Goal: Task Accomplishment & Management: Use online tool/utility

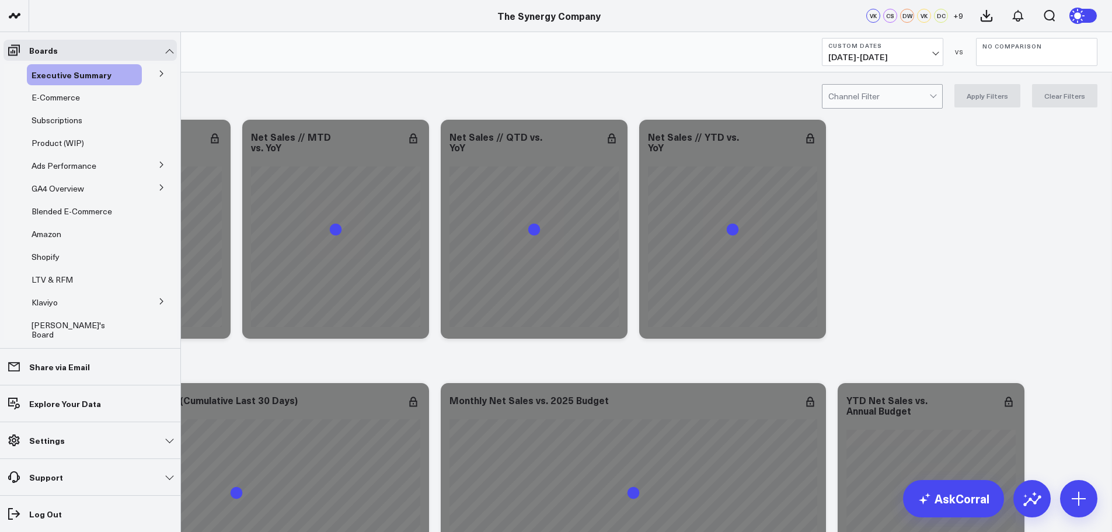
click at [158, 163] on icon at bounding box center [161, 164] width 7 height 7
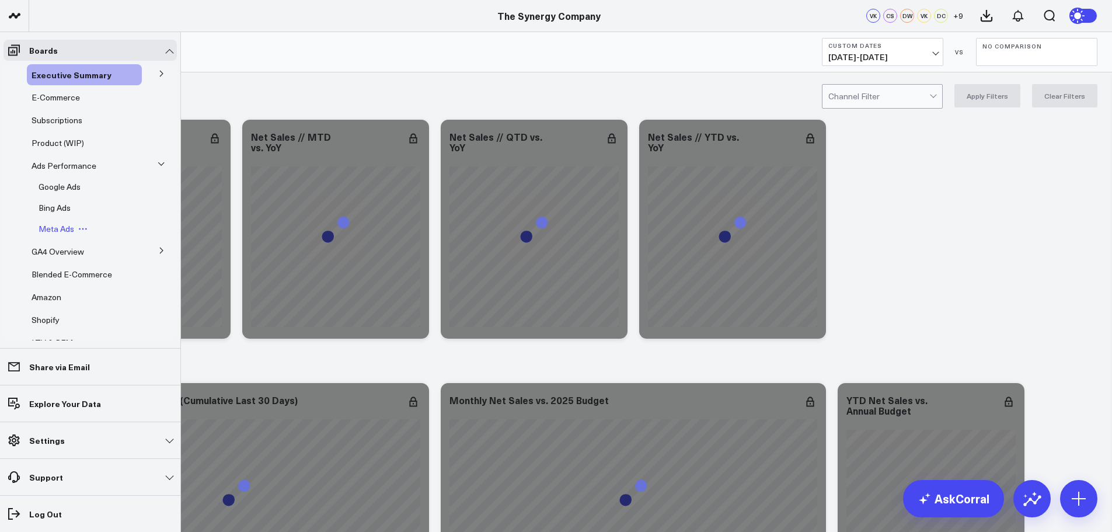
click at [48, 229] on span "Meta Ads" at bounding box center [57, 228] width 36 height 11
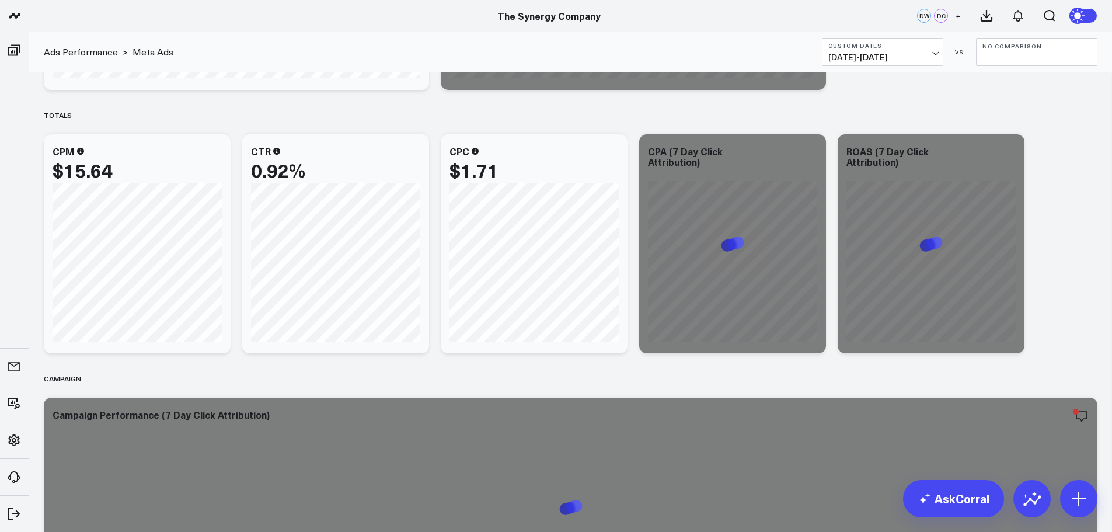
scroll to position [861, 0]
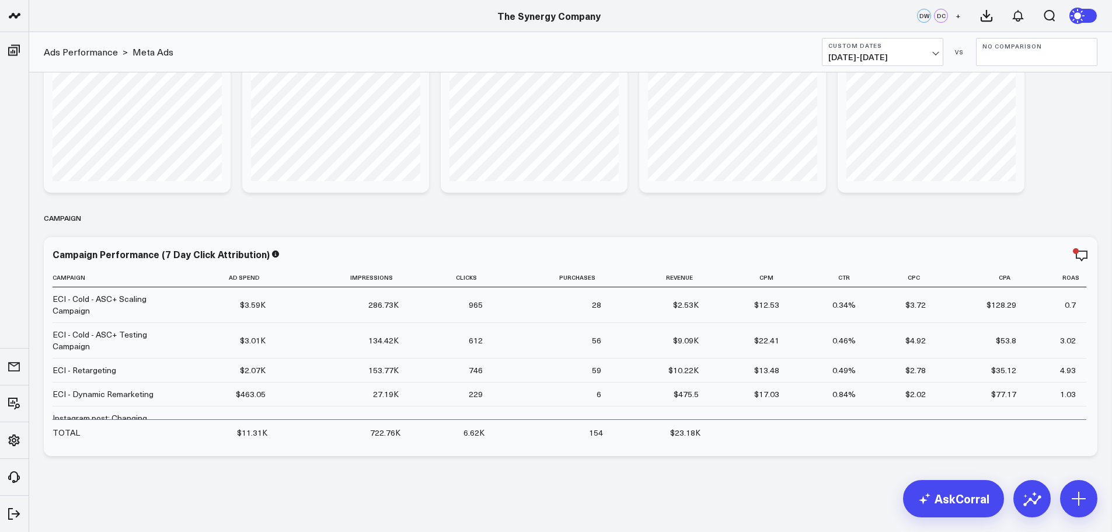
click at [909, 51] on button "Custom Dates [DATE] - [DATE]" at bounding box center [882, 52] width 121 height 28
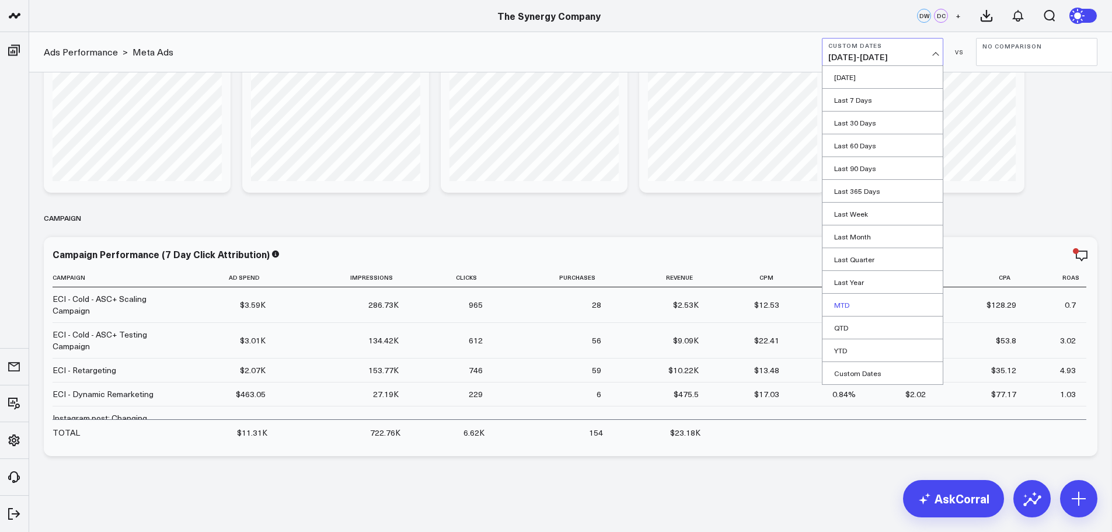
click at [836, 302] on link "MTD" at bounding box center [882, 305] width 120 height 22
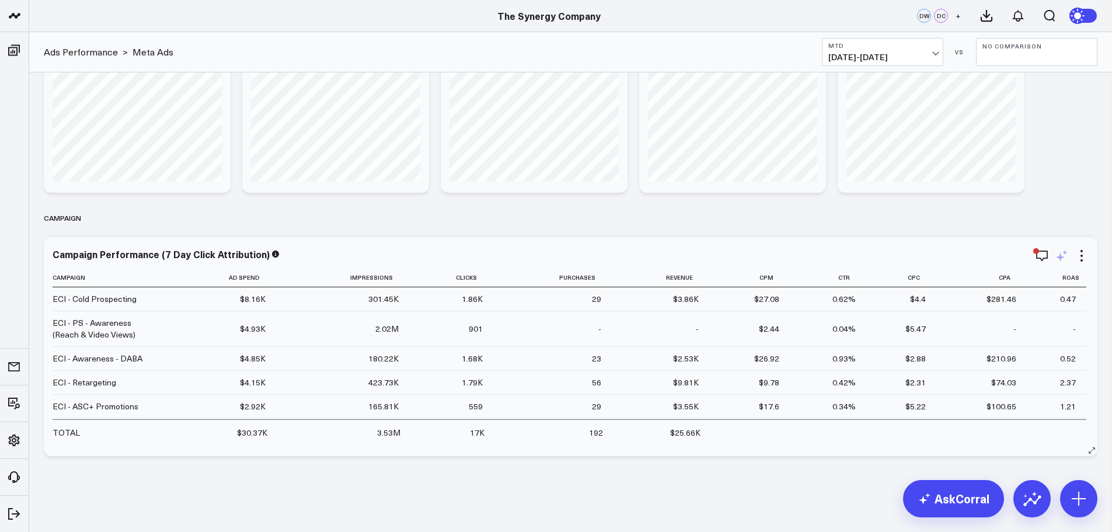
click at [1060, 257] on icon at bounding box center [1060, 257] width 9 height 9
click at [989, 274] on textarea at bounding box center [997, 281] width 197 height 53
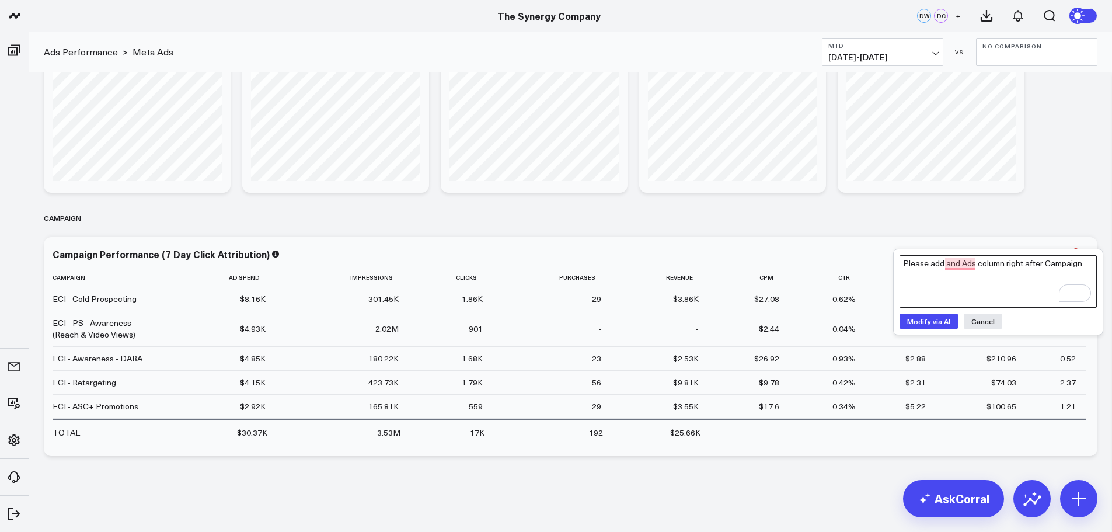
type textarea "Please add and Ads column right after Campaign"
click at [931, 323] on button "Modify via AI" at bounding box center [928, 320] width 58 height 15
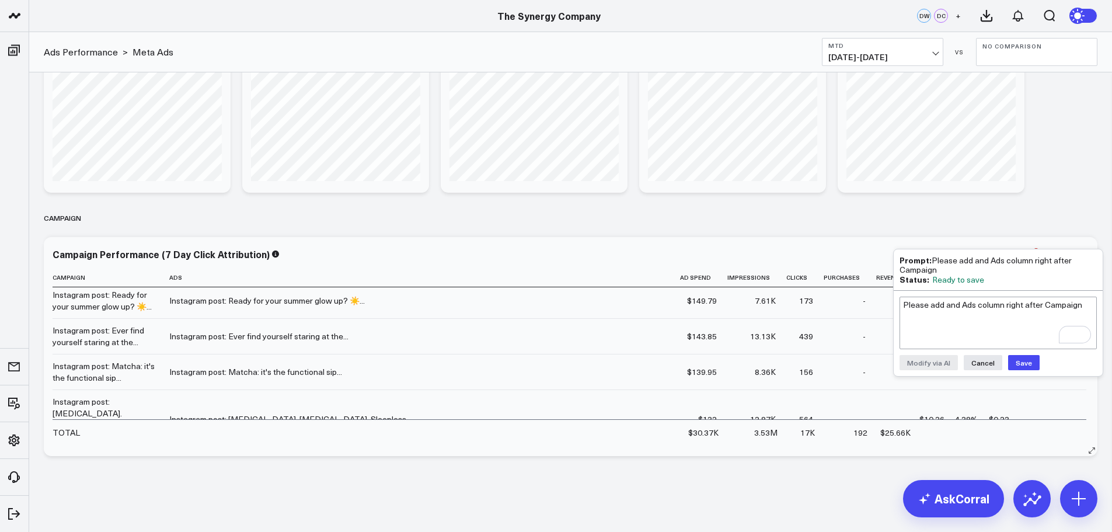
scroll to position [525, 0]
click at [983, 364] on button "Cancel" at bounding box center [982, 362] width 39 height 15
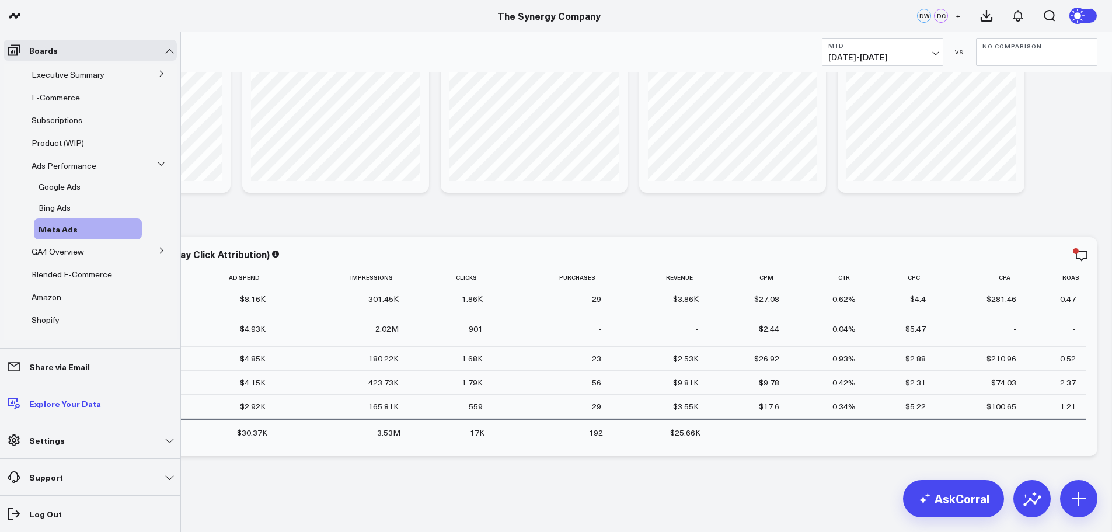
click at [50, 400] on p "Explore Your Data" at bounding box center [65, 403] width 72 height 9
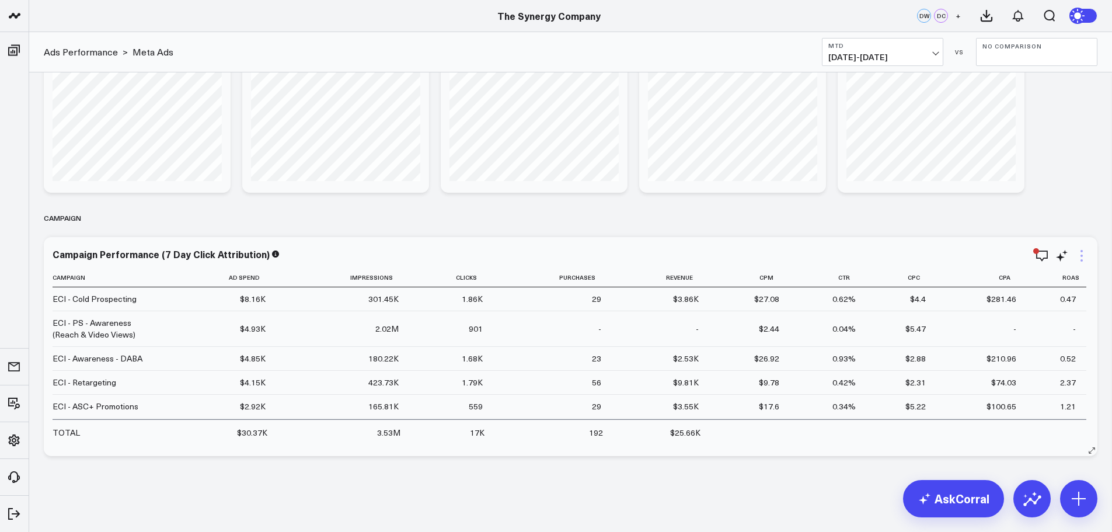
click at [1081, 255] on icon at bounding box center [1081, 255] width 2 height 2
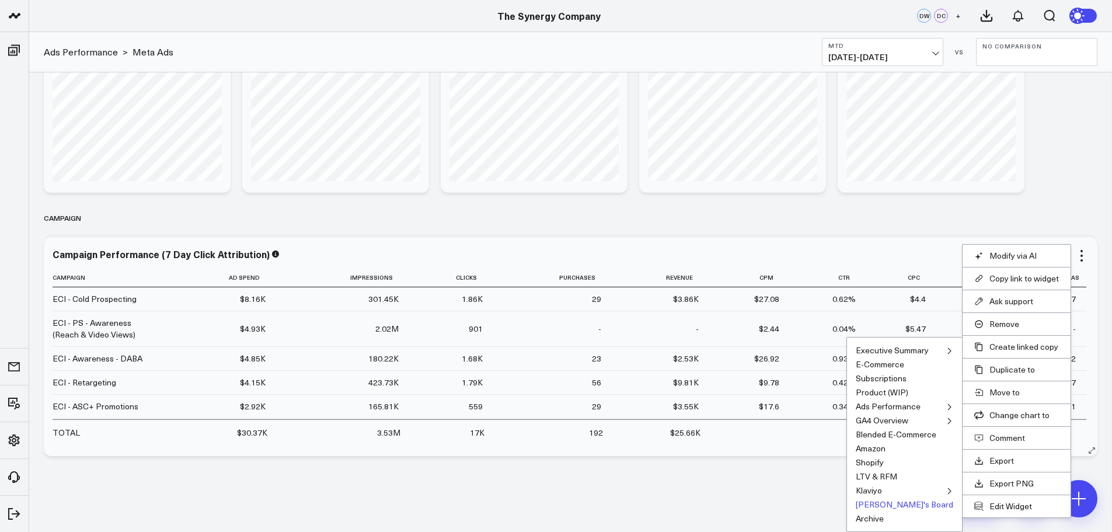
click at [902, 502] on button "[PERSON_NAME]'s Board" at bounding box center [903, 504] width 97 height 8
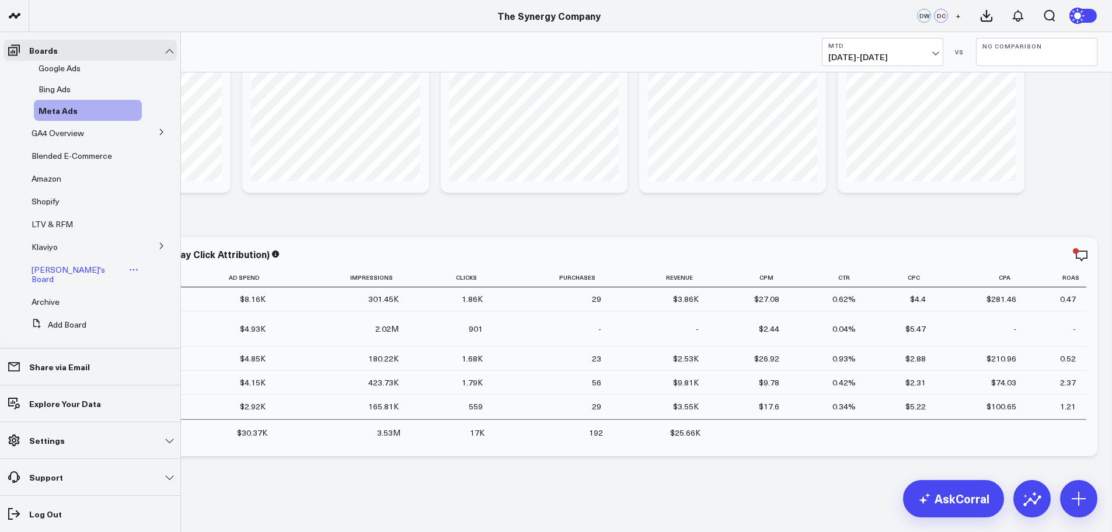
scroll to position [123, 0]
click at [48, 264] on span "[PERSON_NAME]'s Board" at bounding box center [69, 270] width 74 height 20
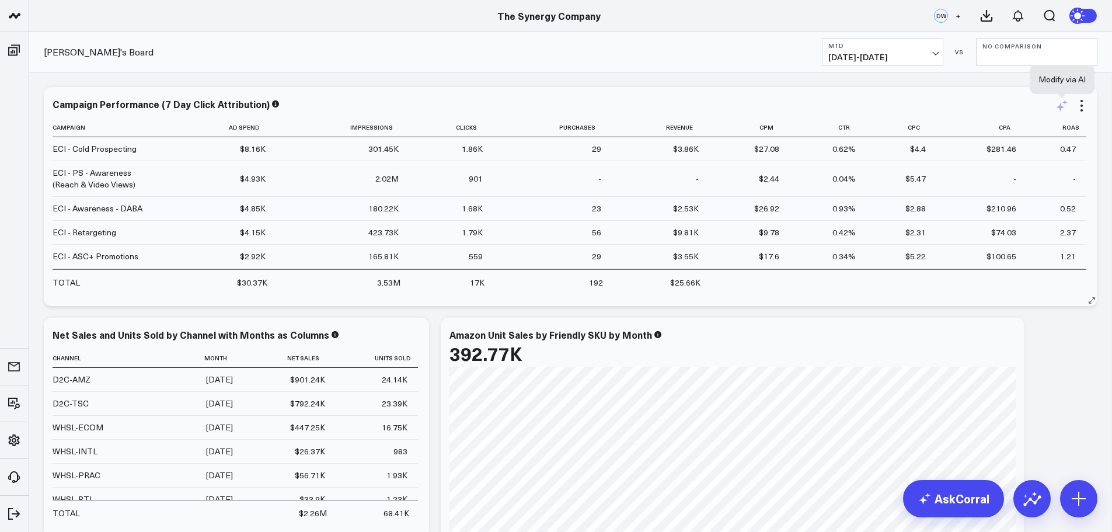
click at [1059, 103] on icon at bounding box center [1061, 106] width 14 height 14
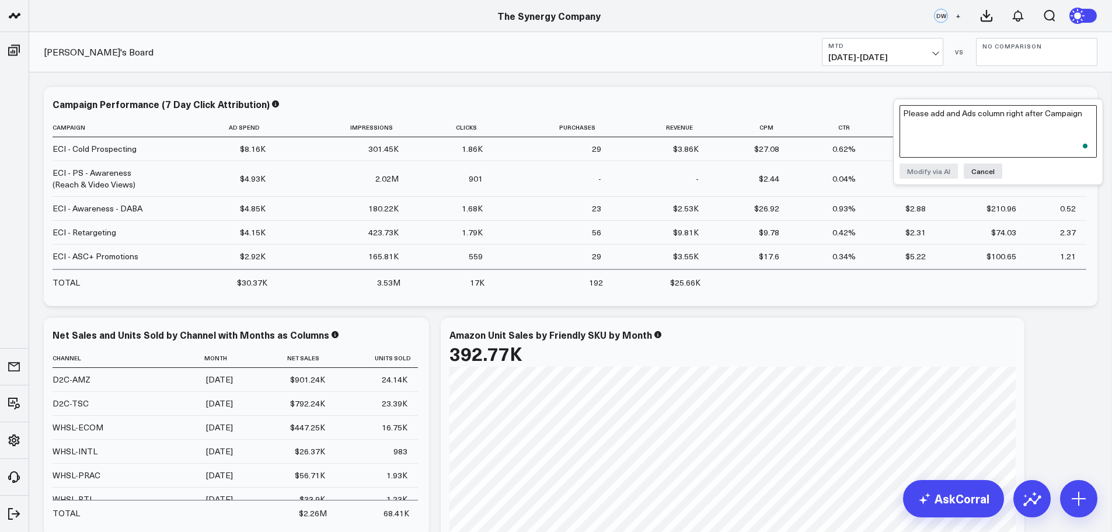
click at [984, 117] on textarea "Please add and Ads column right after Campaign" at bounding box center [997, 131] width 197 height 53
type textarea "Please add a column for Ad Name as the first column"
click at [930, 169] on button "Modify via AI" at bounding box center [928, 170] width 58 height 15
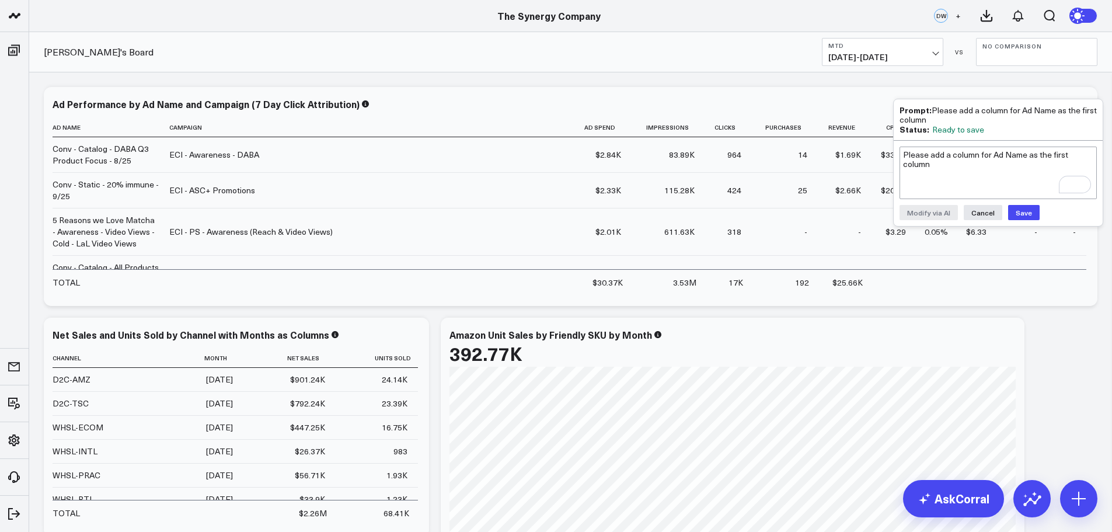
click at [1026, 215] on button "Save" at bounding box center [1024, 212] width 32 height 15
click at [160, 126] on icon at bounding box center [161, 127] width 6 height 6
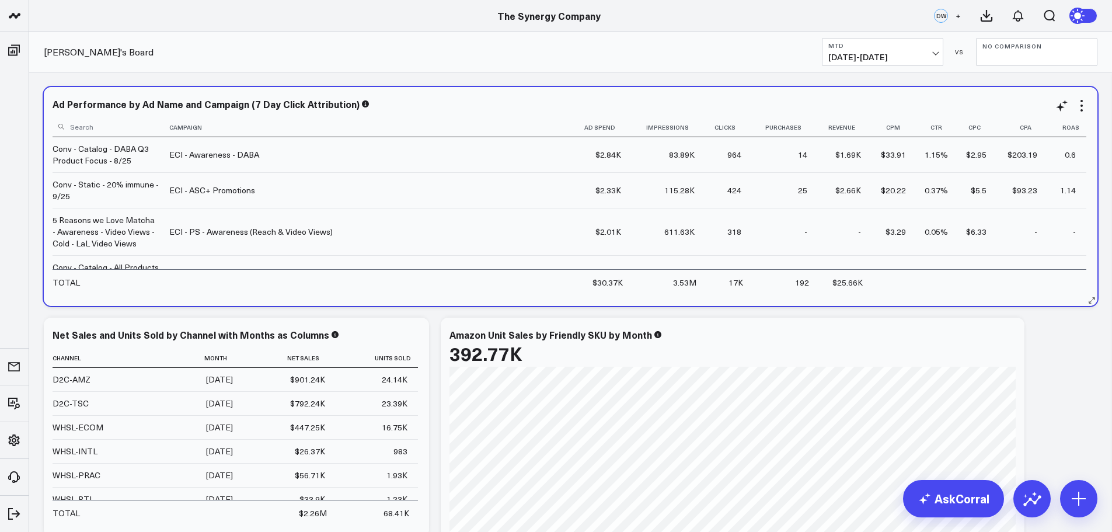
click at [117, 125] on input at bounding box center [110, 126] width 114 height 20
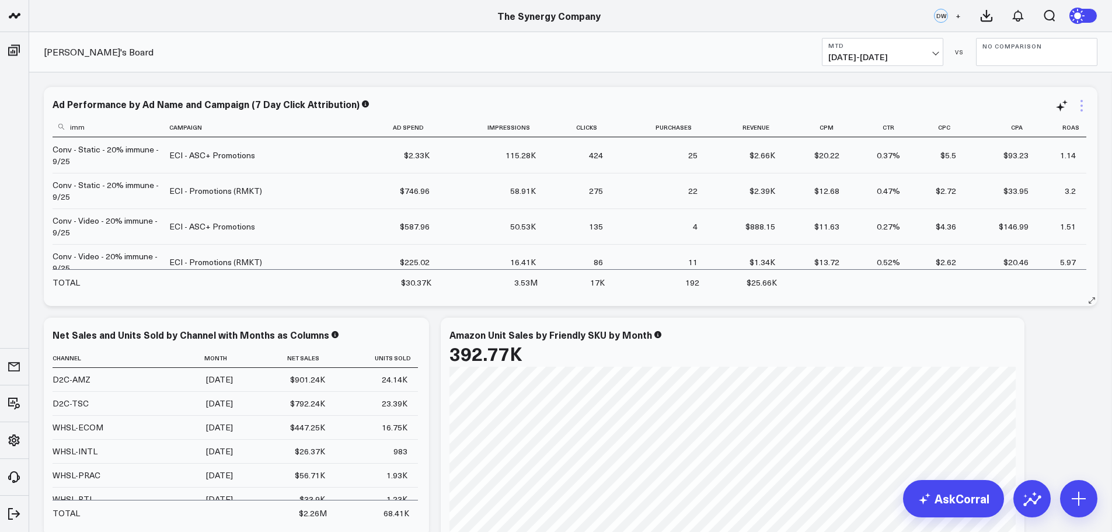
type input "imm"
click at [1081, 101] on icon at bounding box center [1081, 101] width 2 height 2
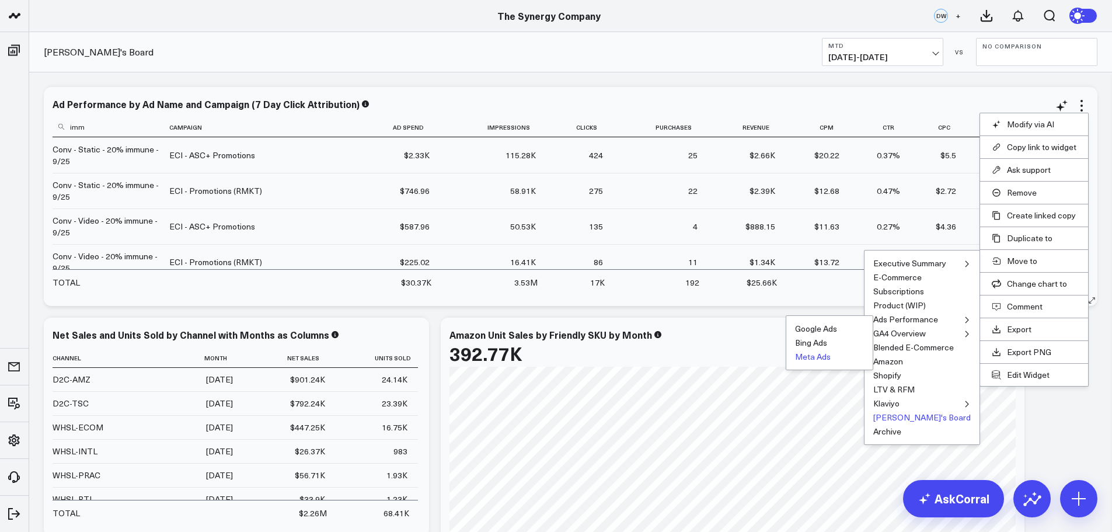
click at [829, 355] on button "Meta Ads" at bounding box center [813, 356] width 36 height 8
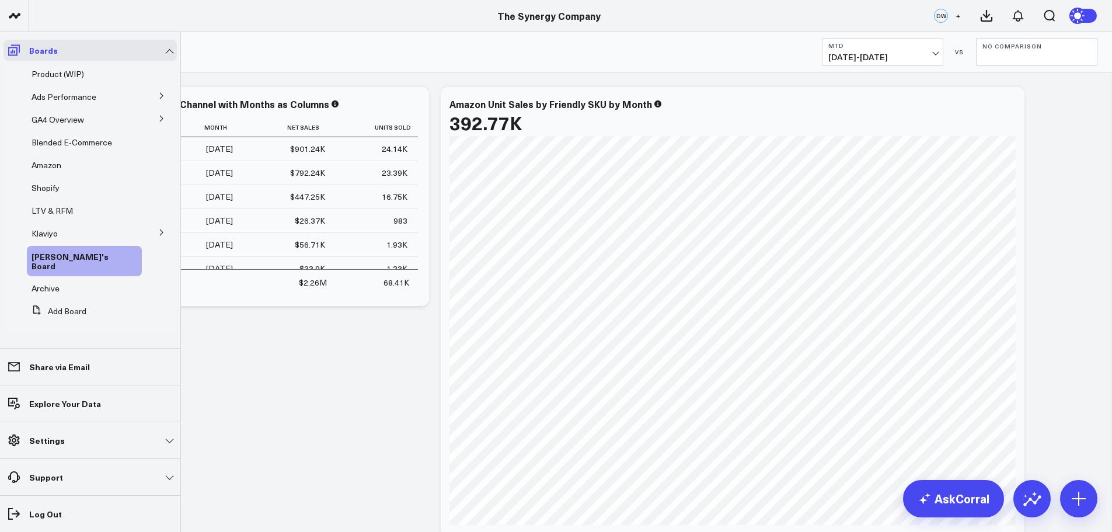
scroll to position [60, 0]
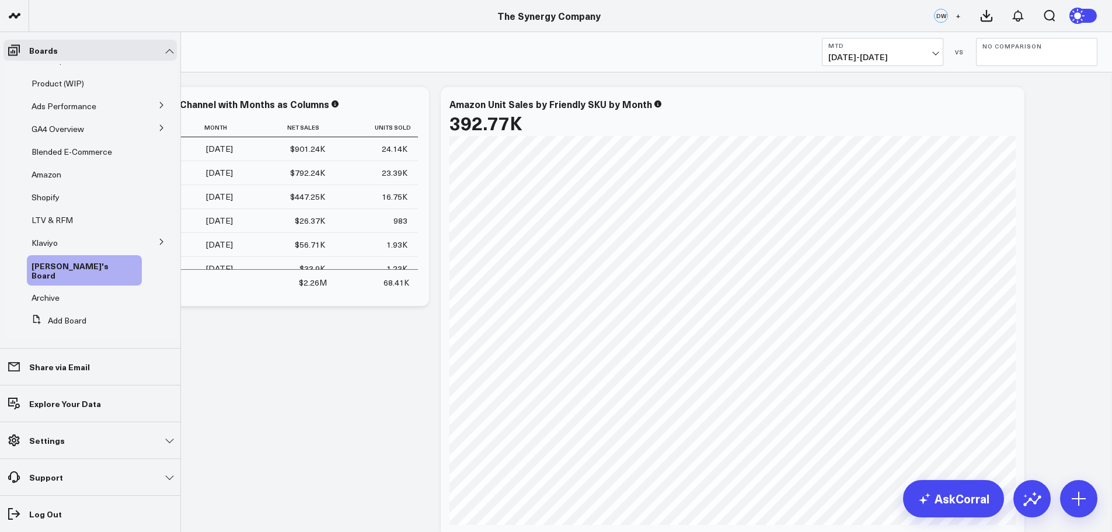
click at [160, 104] on icon at bounding box center [161, 105] width 3 height 6
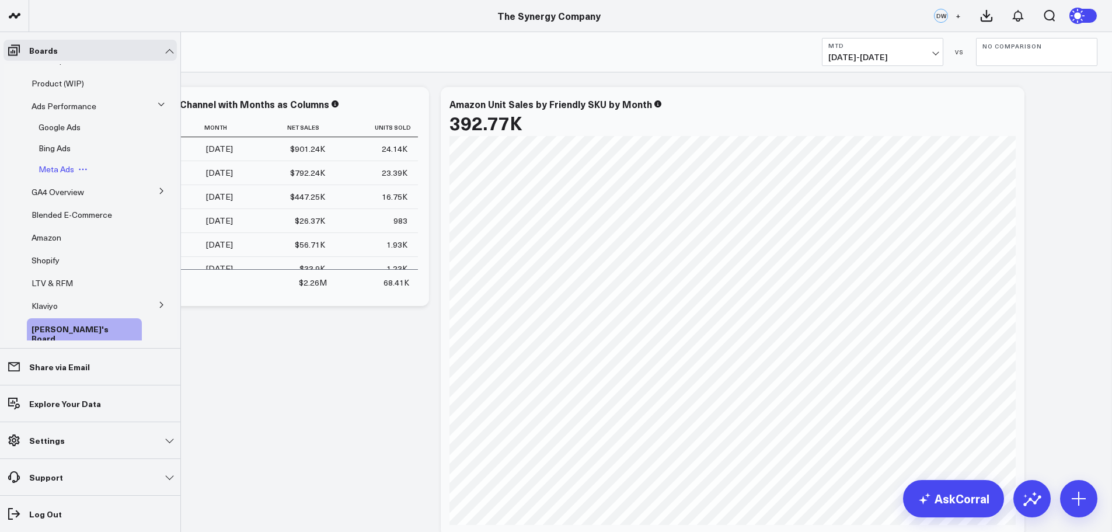
click at [55, 169] on span "Meta Ads" at bounding box center [57, 168] width 36 height 11
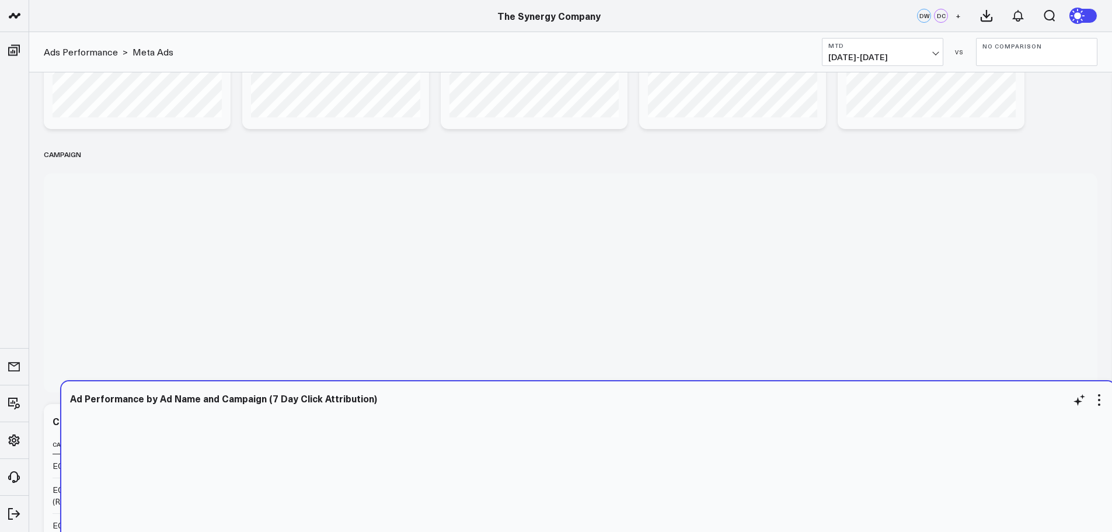
scroll to position [1101, 0]
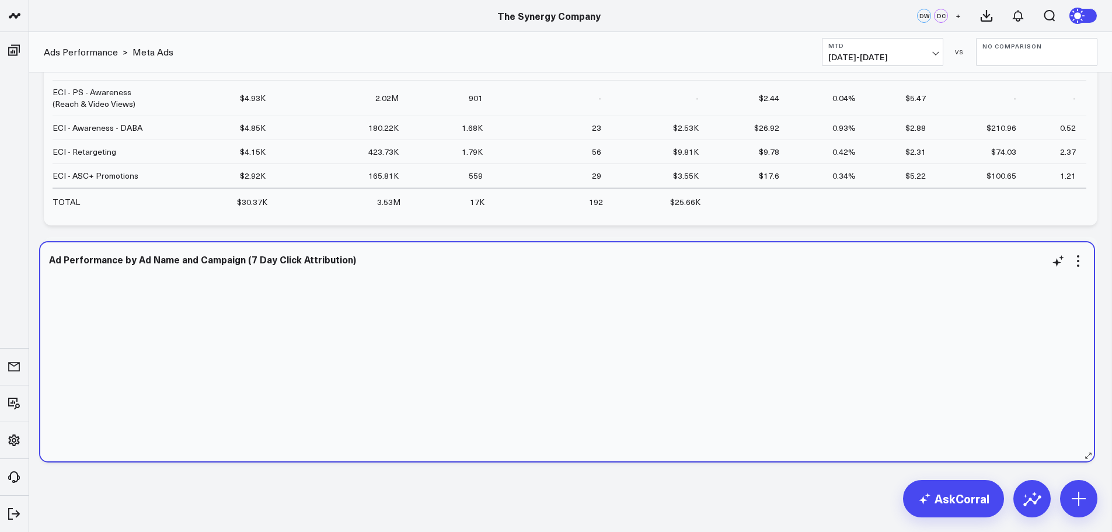
drag, startPoint x: 417, startPoint y: 97, endPoint x: 414, endPoint y: 252, distance: 154.7
click at [414, 252] on div "Ad Performance by Ad Name and Campaign (7 Day Click Attribution)" at bounding box center [566, 351] width 1053 height 219
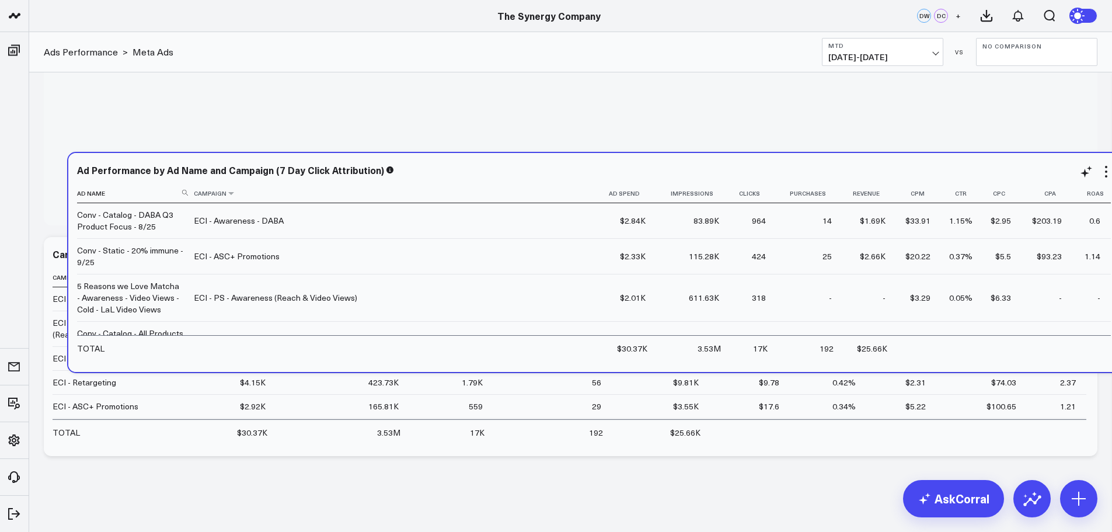
scroll to position [1101, 0]
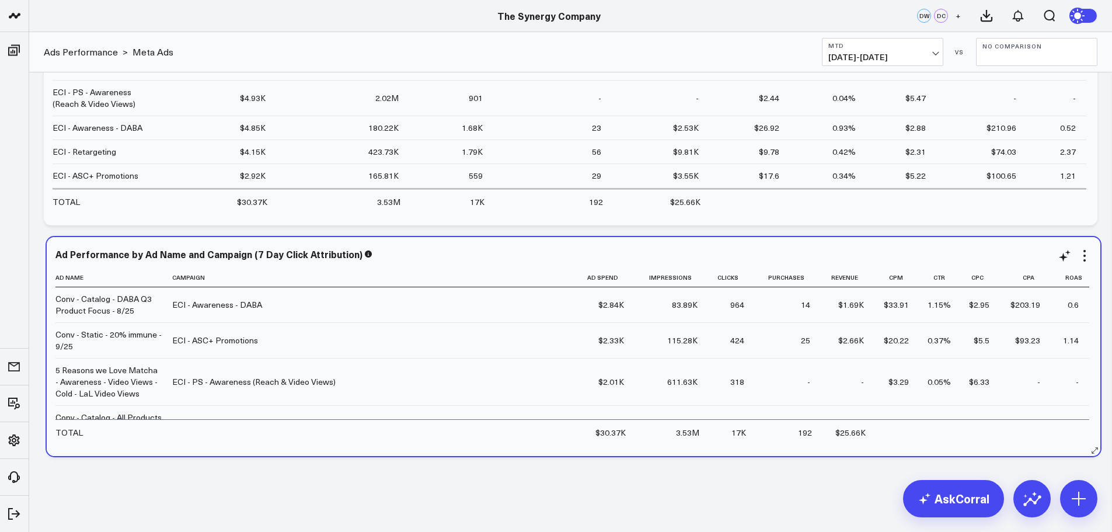
drag, startPoint x: 540, startPoint y: 101, endPoint x: 545, endPoint y: 263, distance: 162.3
click at [545, 263] on div "Ad Performance by Ad Name and Campaign (7 Day Click Attribution) Ad Name Campai…" at bounding box center [573, 346] width 1036 height 195
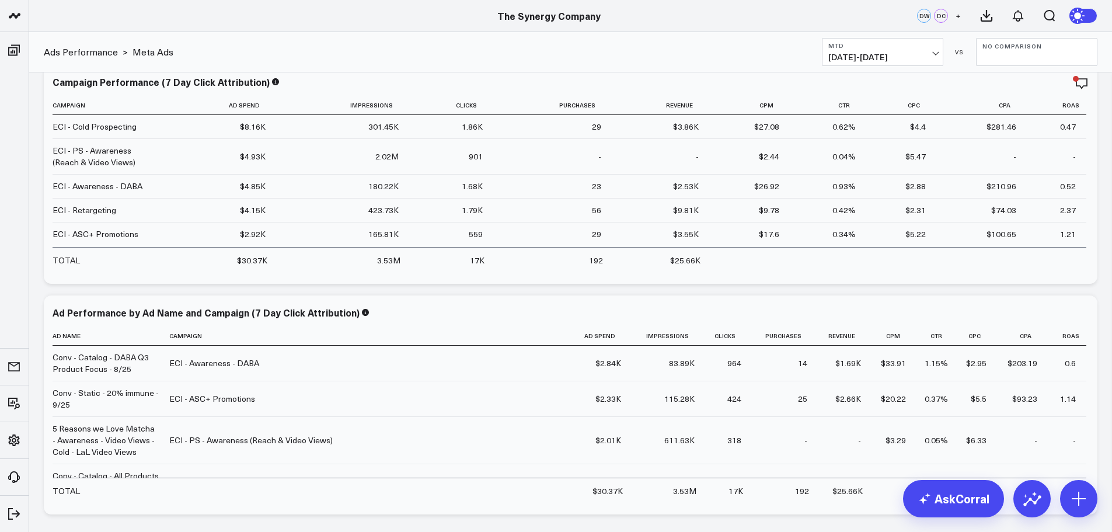
scroll to position [1092, 0]
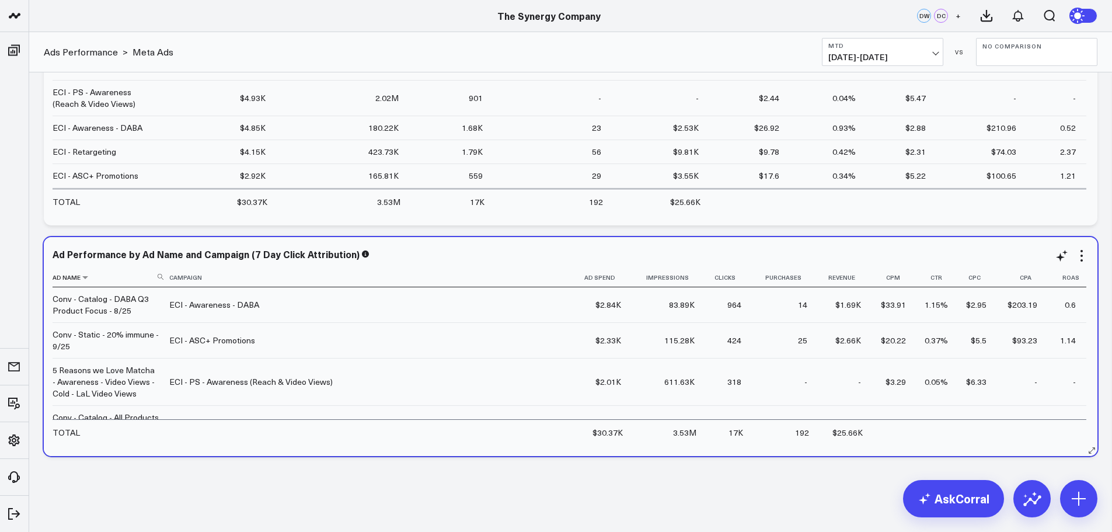
click at [159, 278] on use at bounding box center [161, 277] width 6 height 6
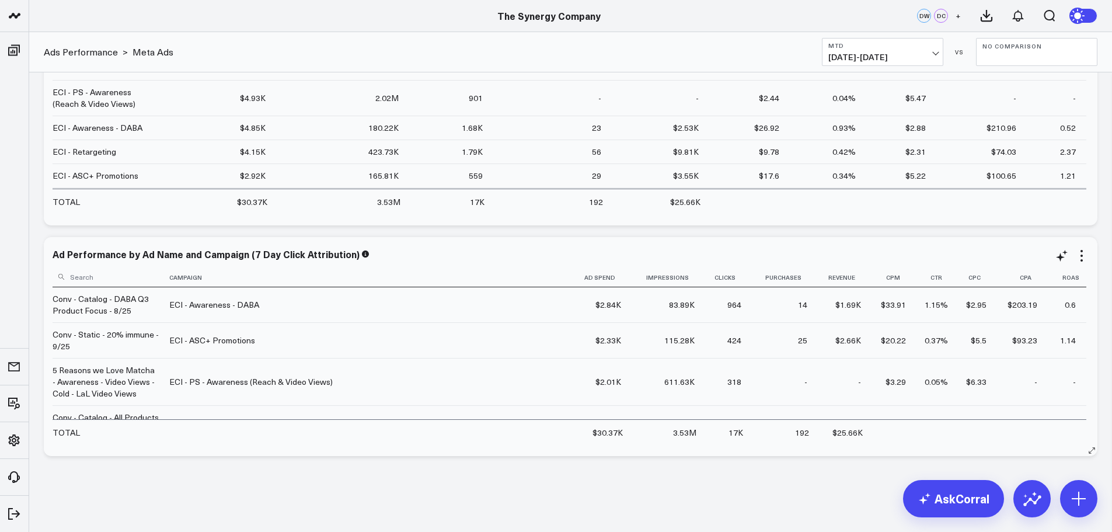
click at [129, 280] on input at bounding box center [110, 276] width 114 height 20
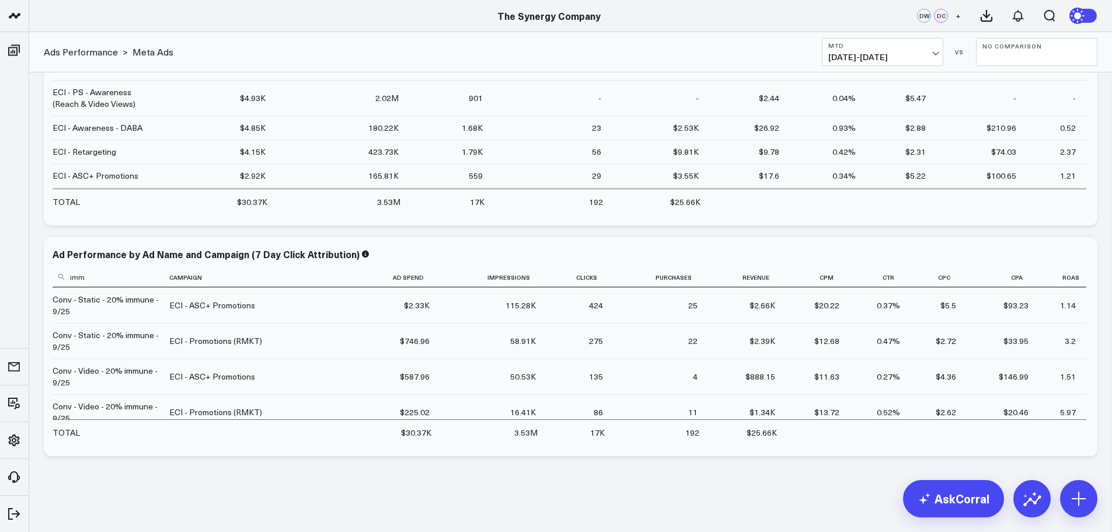
type input "imm"
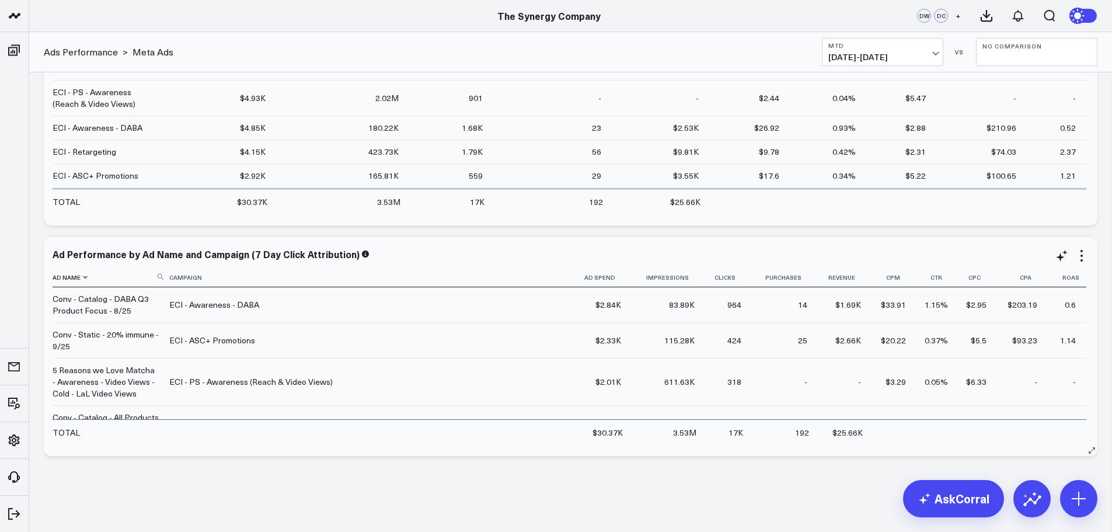
click at [161, 277] on icon at bounding box center [161, 277] width 6 height 6
click at [127, 283] on input at bounding box center [110, 276] width 114 height 20
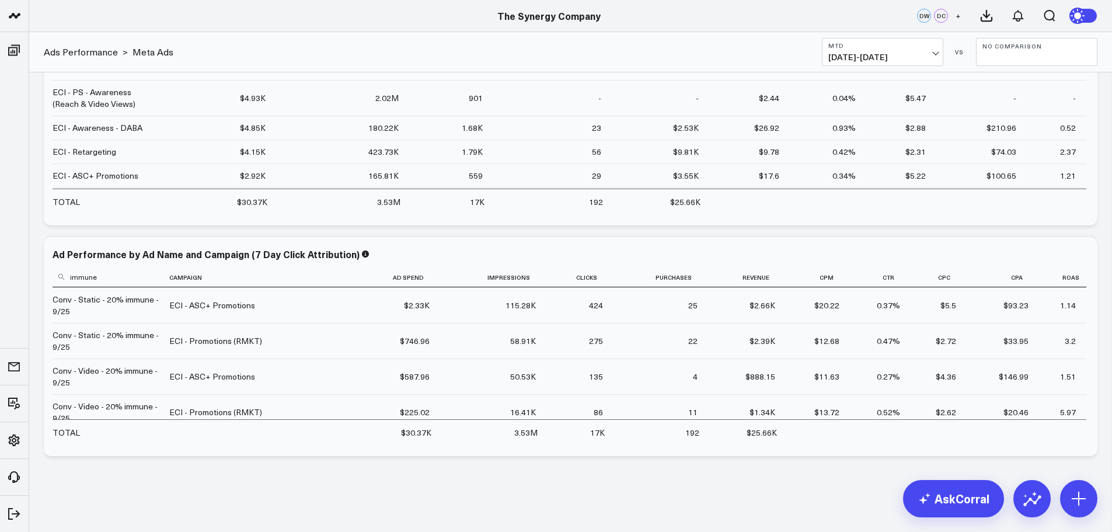
type input "immune"
